Goal: Transaction & Acquisition: Obtain resource

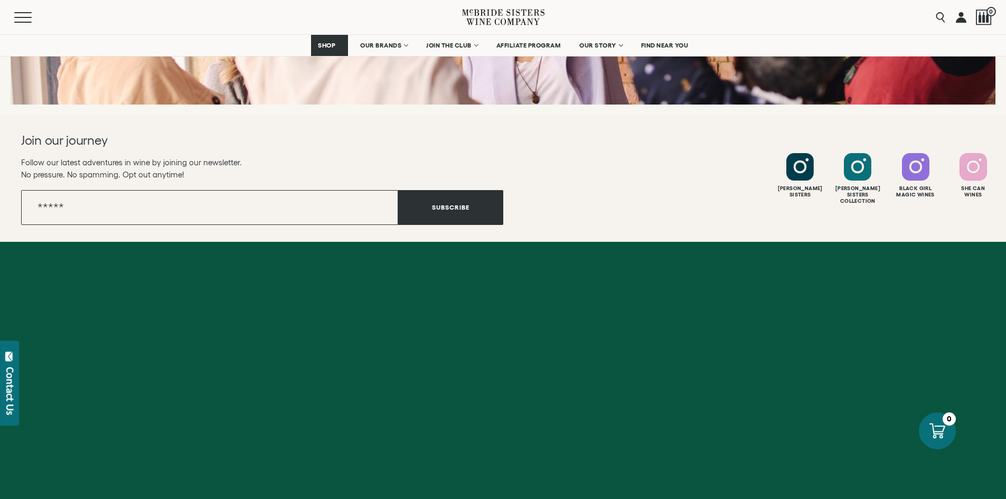
scroll to position [4188, 0]
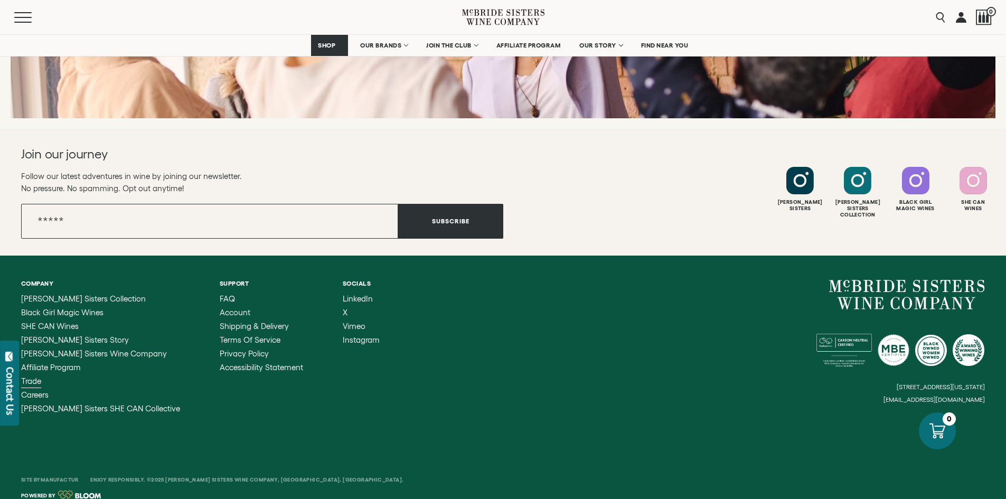
click at [32, 377] on span "Trade" at bounding box center [31, 381] width 20 height 9
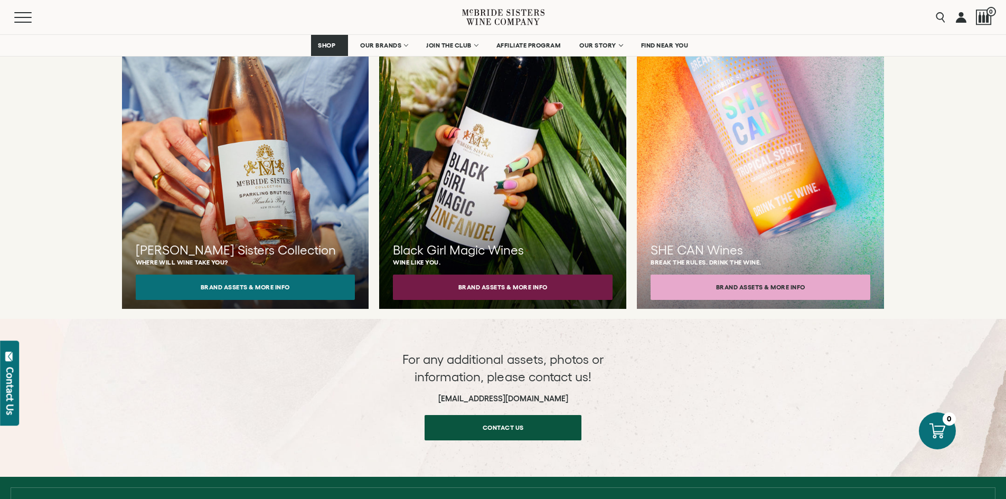
scroll to position [1000, 0]
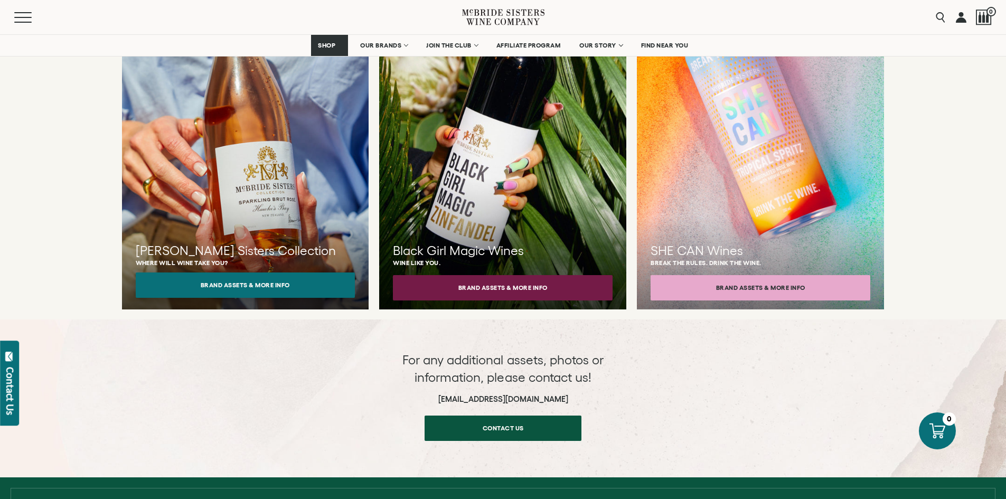
click at [237, 272] on button "Brand Assets & More Info" at bounding box center [246, 284] width 220 height 25
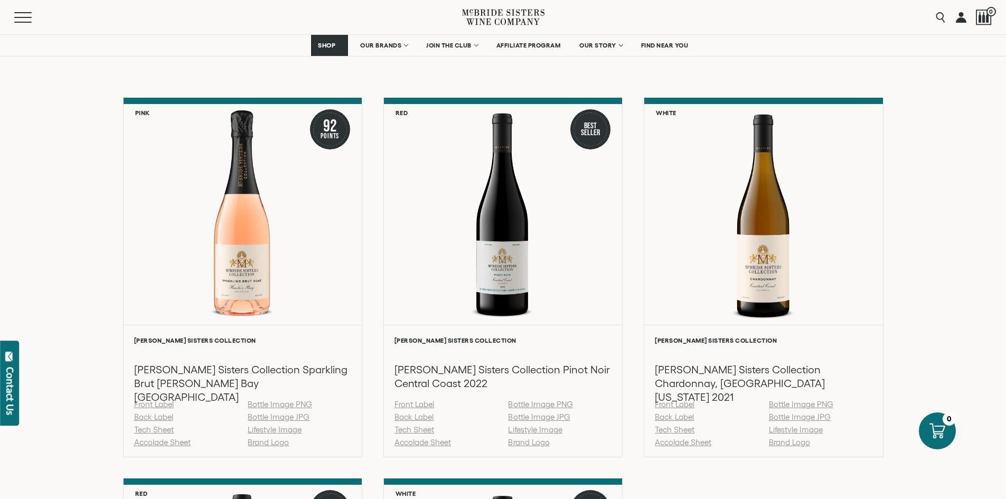
scroll to position [1036, 0]
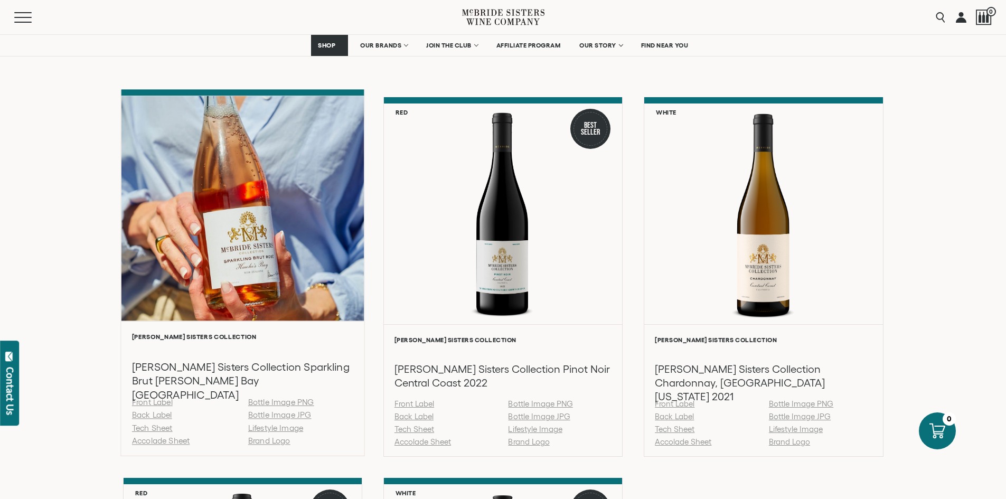
click at [271, 415] on link "Bottle Image JPG" at bounding box center [279, 414] width 63 height 9
click at [292, 399] on link "Bottle Image PNG" at bounding box center [281, 402] width 66 height 9
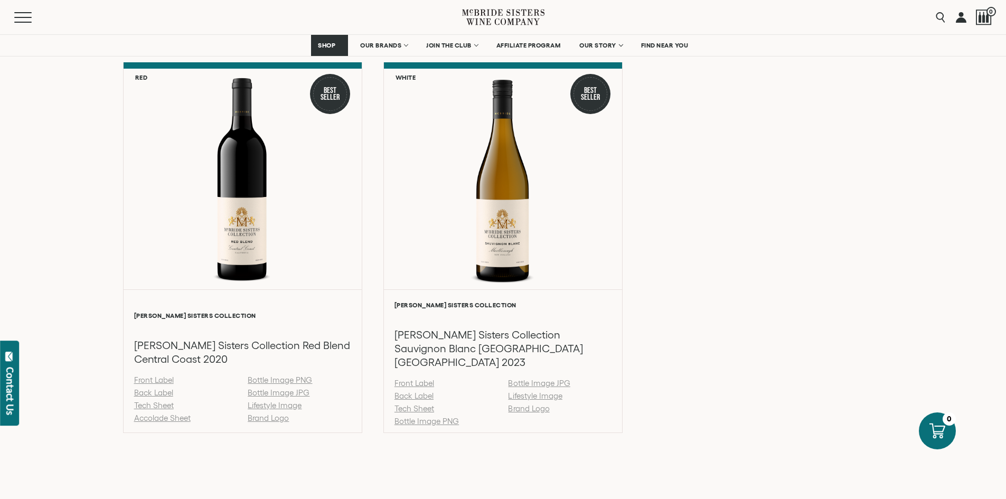
scroll to position [1452, 0]
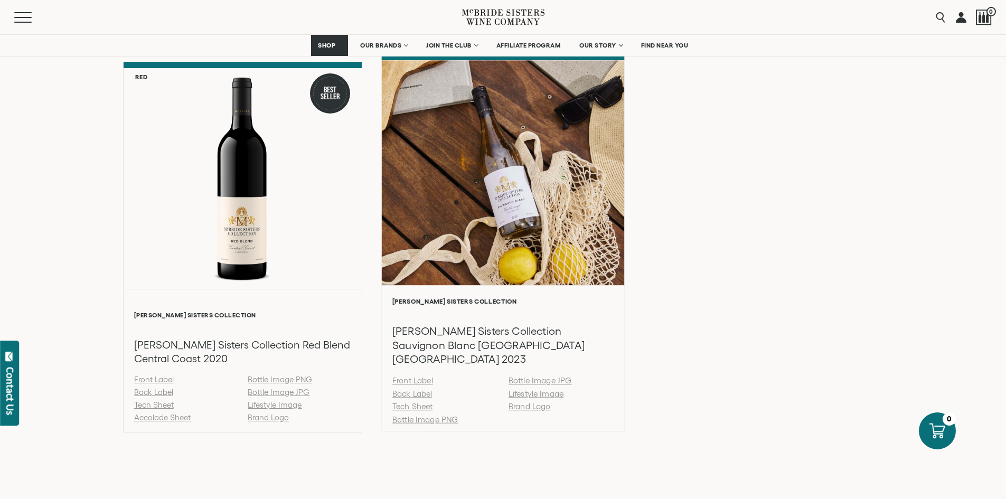
click at [545, 377] on link "Bottle Image JPG" at bounding box center [540, 381] width 63 height 9
